Goal: Task Accomplishment & Management: Complete application form

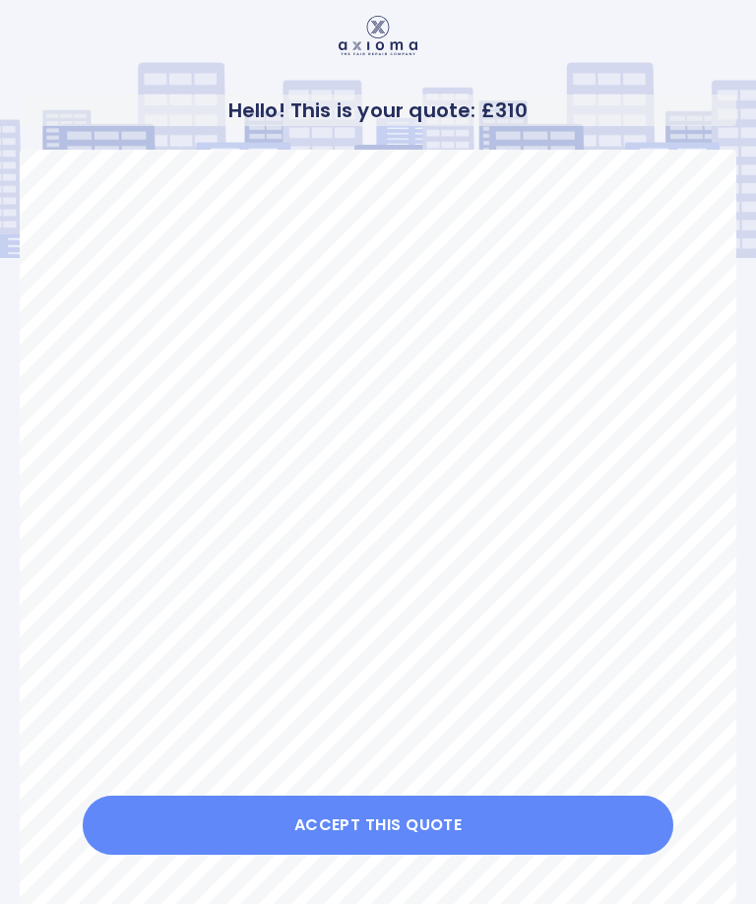
click at [589, 824] on button "Accept this Quote" at bounding box center [378, 825] width 591 height 59
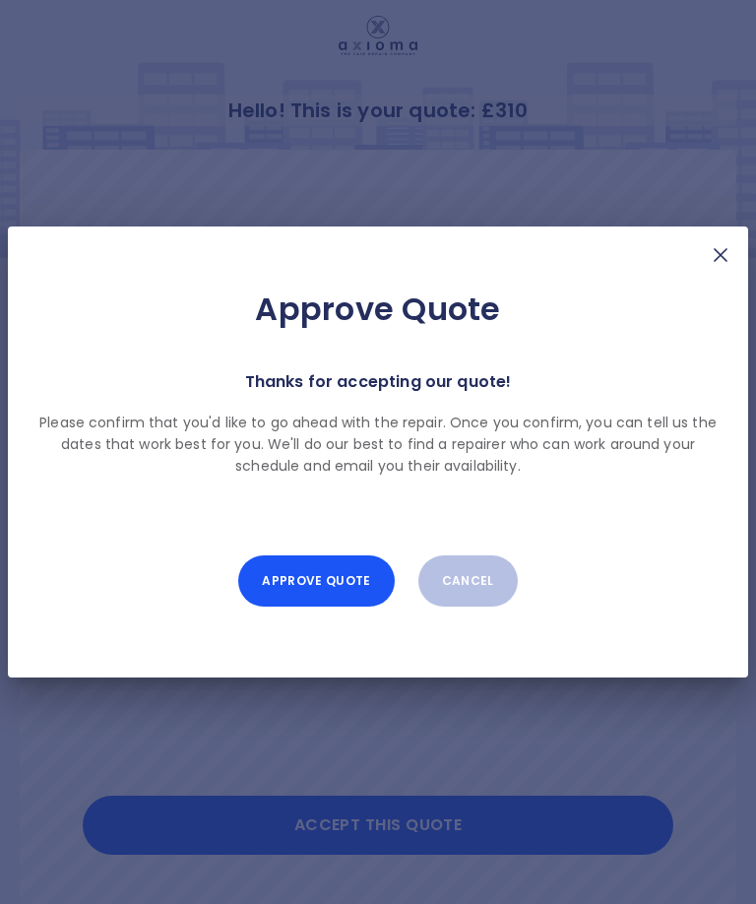
click at [334, 589] on button "Approve Quote" at bounding box center [316, 580] width 156 height 51
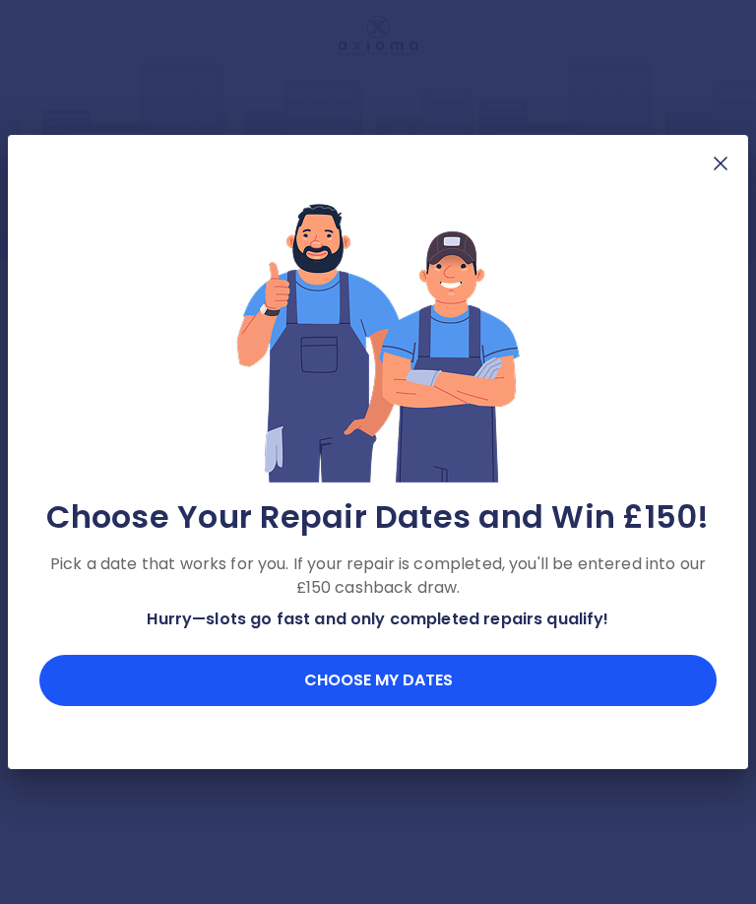
click at [404, 680] on button "Choose my dates" at bounding box center [378, 680] width 678 height 51
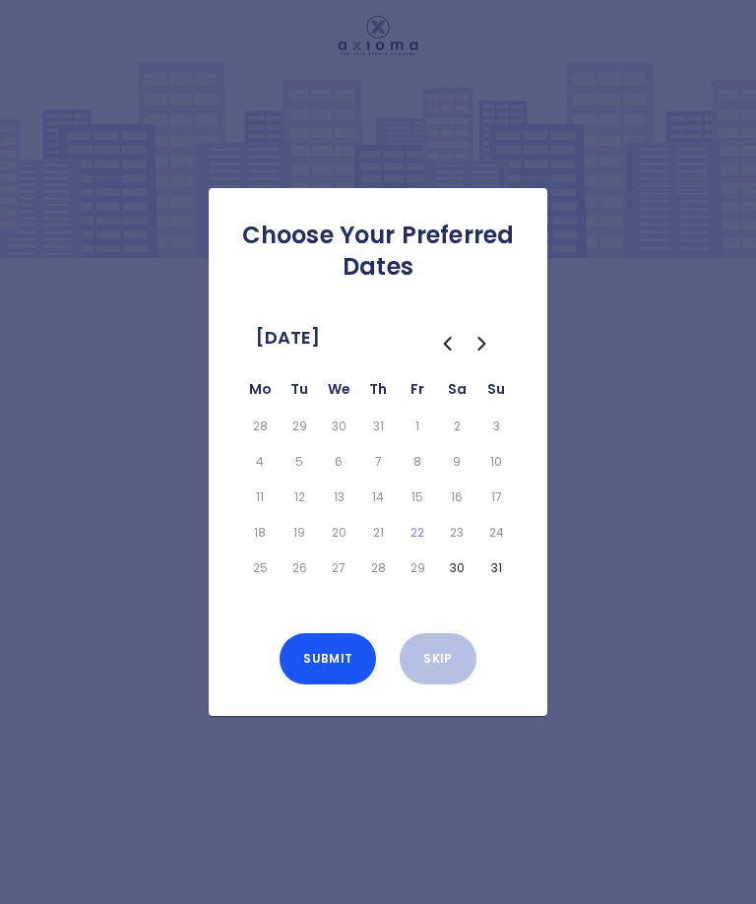
click at [486, 356] on icon "Go to the Next Month" at bounding box center [483, 344] width 24 height 24
click at [257, 440] on button "1" at bounding box center [260, 427] width 32 height 28
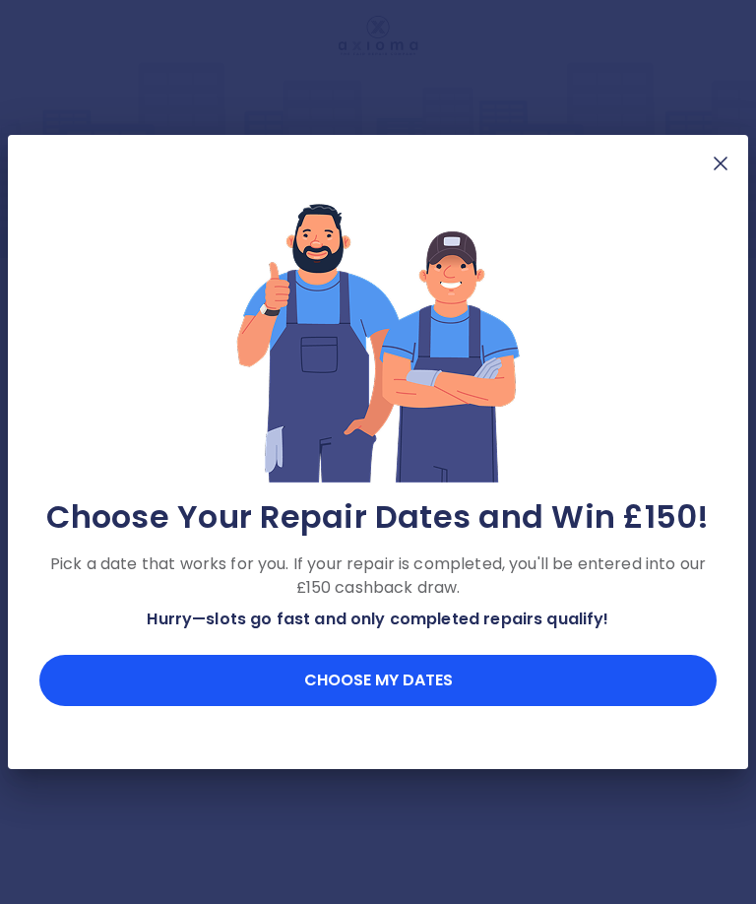
click at [523, 686] on button "Choose my dates" at bounding box center [378, 680] width 678 height 51
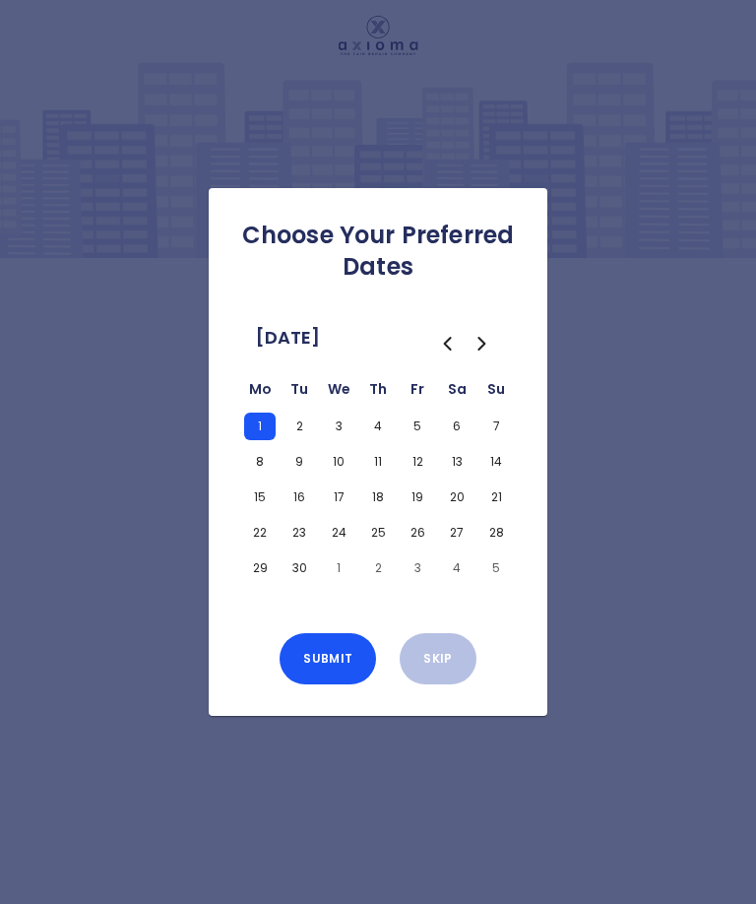
click at [327, 685] on button "Submit" at bounding box center [328, 658] width 97 height 51
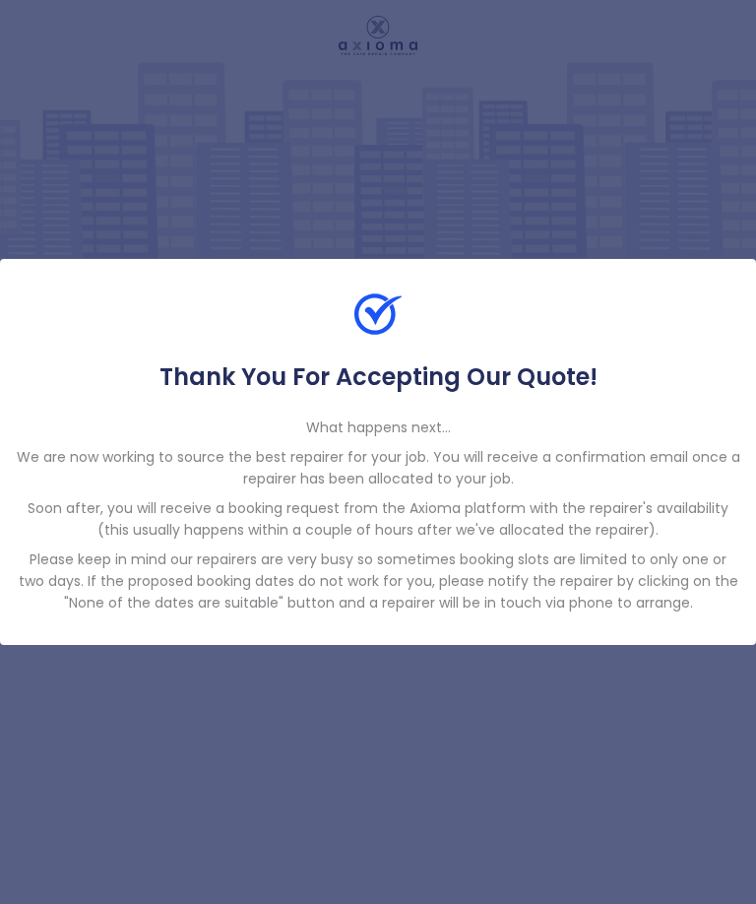
click at [736, 172] on div "Thank You For Accepting Our Quote! What happens next... We are now working to s…" at bounding box center [378, 452] width 756 height 904
click at [672, 490] on p "We are now working to source the best repairer for your job. You will receive a…" at bounding box center [378, 467] width 725 height 43
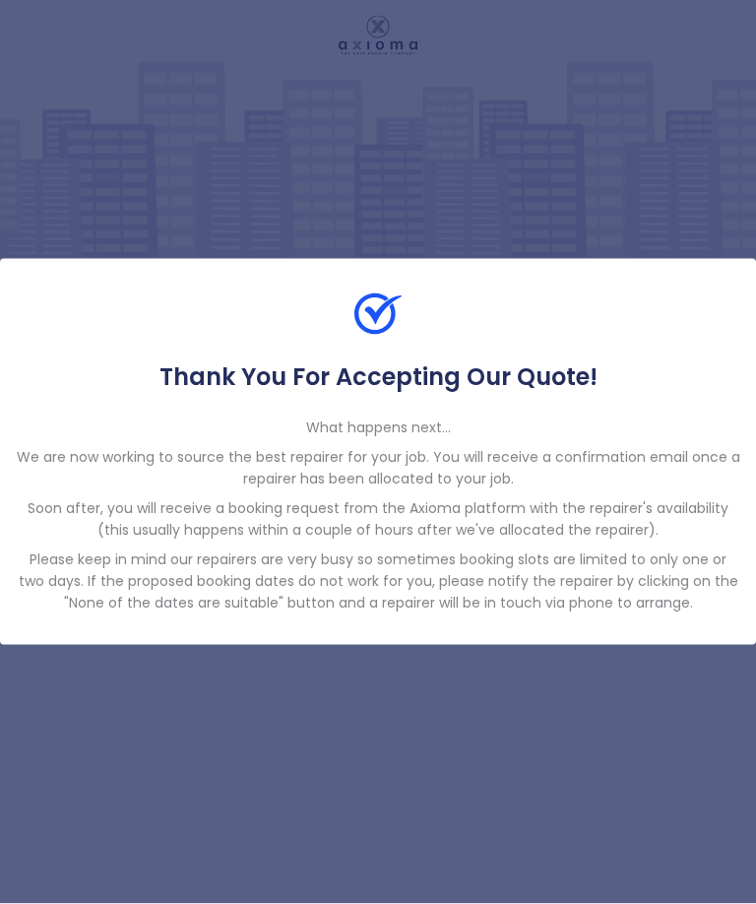
click at [339, 903] on div "Thank You For Accepting Our Quote! What happens next... We are now working to s…" at bounding box center [378, 452] width 756 height 904
